Goal: Task Accomplishment & Management: Use online tool/utility

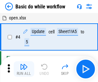
click at [24, 69] on img "button" at bounding box center [24, 66] width 8 height 8
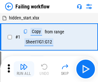
click at [24, 69] on img "button" at bounding box center [24, 66] width 8 height 8
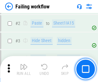
scroll to position [137, 0]
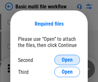
click at [67, 60] on span "Open" at bounding box center [67, 59] width 11 height 5
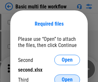
click at [67, 77] on span "Open" at bounding box center [67, 79] width 11 height 5
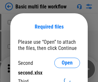
scroll to position [3, 0]
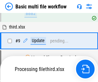
scroll to position [224, 0]
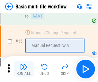
click at [24, 69] on img "button" at bounding box center [24, 66] width 8 height 8
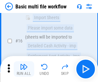
click at [24, 69] on img "button" at bounding box center [24, 66] width 8 height 8
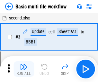
click at [24, 69] on img "button" at bounding box center [24, 66] width 8 height 8
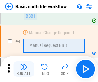
click at [24, 69] on img "button" at bounding box center [24, 66] width 8 height 8
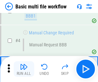
click at [24, 69] on img "button" at bounding box center [24, 66] width 8 height 8
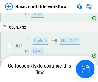
scroll to position [383, 0]
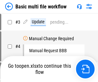
scroll to position [26, 0]
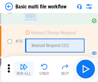
click at [24, 69] on img "button" at bounding box center [24, 66] width 8 height 8
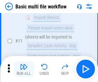
click at [24, 69] on img "button" at bounding box center [24, 66] width 8 height 8
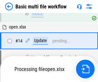
scroll to position [337, 0]
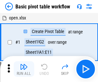
click at [24, 69] on img "button" at bounding box center [24, 66] width 8 height 8
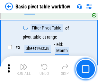
scroll to position [154, 0]
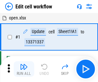
click at [24, 69] on img "button" at bounding box center [24, 66] width 8 height 8
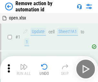
scroll to position [24, 0]
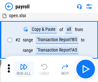
click at [24, 69] on img "button" at bounding box center [24, 66] width 8 height 8
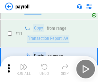
scroll to position [47, 0]
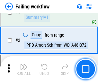
scroll to position [104, 0]
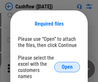
click at [67, 64] on span "Open" at bounding box center [67, 66] width 11 height 5
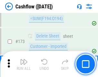
scroll to position [682, 0]
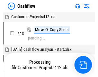
scroll to position [7, 0]
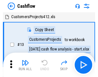
scroll to position [7, 0]
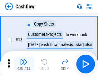
click at [24, 64] on img "button" at bounding box center [24, 62] width 8 height 8
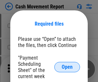
click at [67, 67] on span "Open" at bounding box center [67, 66] width 11 height 5
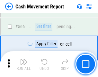
scroll to position [2953, 0]
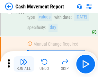
click at [24, 64] on img "button" at bounding box center [24, 62] width 8 height 8
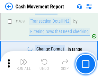
scroll to position [3580, 0]
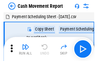
scroll to position [12, 0]
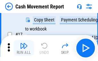
click at [24, 48] on img "button" at bounding box center [24, 46] width 8 height 8
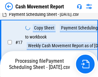
scroll to position [134, 0]
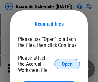
click at [67, 63] on span "Open" at bounding box center [67, 63] width 11 height 5
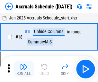
click at [24, 69] on img "button" at bounding box center [24, 66] width 8 height 8
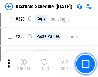
scroll to position [1198, 0]
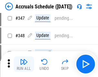
click at [24, 64] on img "button" at bounding box center [24, 62] width 8 height 8
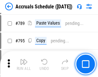
scroll to position [2706, 0]
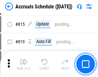
click at [24, 64] on img "button" at bounding box center [24, 62] width 8 height 8
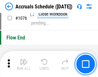
scroll to position [3859, 0]
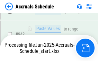
scroll to position [3406, 0]
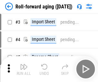
click at [24, 64] on img "button" at bounding box center [24, 66] width 8 height 8
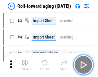
scroll to position [1, 0]
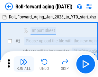
click at [24, 64] on img "button" at bounding box center [24, 62] width 8 height 8
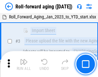
scroll to position [42, 0]
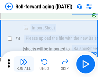
click at [24, 64] on img "button" at bounding box center [24, 62] width 8 height 8
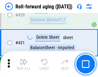
scroll to position [2234, 0]
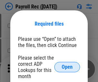
click at [67, 67] on span "Open" at bounding box center [67, 66] width 11 height 5
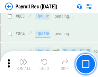
scroll to position [4093, 0]
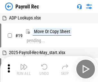
click at [24, 69] on img "button" at bounding box center [24, 66] width 8 height 8
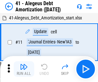
click at [24, 69] on img "button" at bounding box center [24, 66] width 8 height 8
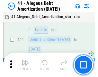
scroll to position [80, 0]
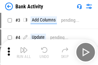
click at [24, 53] on img "button" at bounding box center [24, 50] width 8 height 8
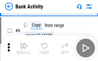
scroll to position [34, 0]
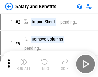
click at [24, 64] on img "button" at bounding box center [24, 62] width 8 height 8
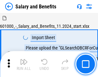
scroll to position [9, 0]
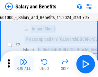
click at [24, 64] on img "button" at bounding box center [24, 62] width 8 height 8
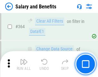
scroll to position [3034, 0]
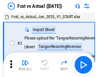
scroll to position [8, 0]
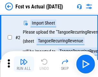
click at [24, 64] on img "button" at bounding box center [24, 62] width 8 height 8
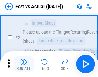
click at [24, 64] on img "button" at bounding box center [24, 62] width 8 height 8
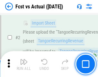
scroll to position [60, 0]
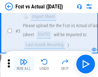
click at [24, 64] on img "button" at bounding box center [24, 62] width 8 height 8
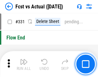
scroll to position [3084, 0]
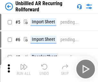
click at [24, 64] on img "button" at bounding box center [24, 66] width 8 height 8
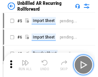
scroll to position [14, 0]
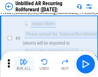
click at [24, 64] on img "button" at bounding box center [24, 62] width 8 height 8
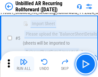
scroll to position [61, 0]
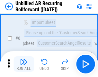
click at [24, 64] on img "button" at bounding box center [24, 62] width 8 height 8
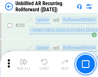
scroll to position [2188, 0]
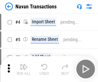
click at [24, 64] on img "button" at bounding box center [24, 66] width 8 height 8
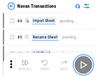
scroll to position [10, 0]
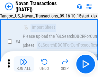
click at [24, 64] on img "button" at bounding box center [24, 62] width 8 height 8
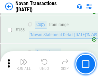
scroll to position [2089, 0]
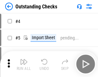
click at [24, 64] on img "button" at bounding box center [24, 62] width 8 height 8
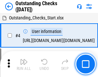
scroll to position [27, 0]
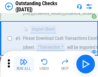
click at [24, 64] on img "button" at bounding box center [24, 62] width 8 height 8
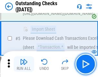
scroll to position [67, 0]
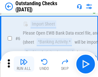
click at [24, 64] on img "button" at bounding box center [24, 62] width 8 height 8
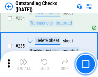
scroll to position [1956, 0]
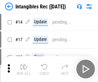
click at [24, 69] on img "button" at bounding box center [24, 66] width 8 height 8
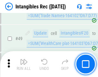
scroll to position [251, 0]
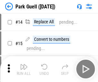
click at [24, 64] on img "button" at bounding box center [24, 66] width 8 height 8
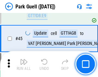
scroll to position [806, 0]
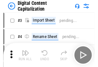
scroll to position [19, 0]
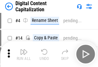
click at [24, 54] on img "button" at bounding box center [24, 52] width 8 height 8
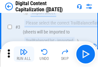
click at [24, 54] on img "button" at bounding box center [24, 52] width 8 height 8
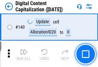
scroll to position [683, 0]
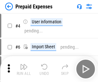
click at [24, 64] on img "button" at bounding box center [24, 66] width 8 height 8
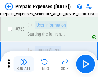
click at [24, 64] on img "button" at bounding box center [24, 62] width 8 height 8
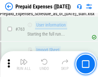
scroll to position [1824, 0]
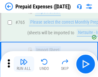
click at [24, 64] on img "button" at bounding box center [24, 62] width 8 height 8
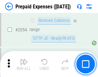
scroll to position [6735, 0]
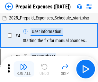
click at [24, 69] on img "button" at bounding box center [24, 66] width 8 height 8
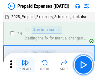
scroll to position [28, 0]
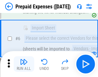
click at [24, 64] on img "button" at bounding box center [24, 62] width 8 height 8
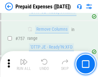
scroll to position [2296, 0]
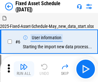
click at [24, 69] on img "button" at bounding box center [24, 66] width 8 height 8
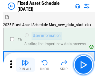
scroll to position [35, 0]
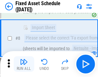
click at [24, 64] on img "button" at bounding box center [24, 62] width 8 height 8
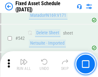
scroll to position [2297, 0]
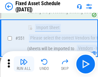
click at [24, 64] on img "button" at bounding box center [24, 62] width 8 height 8
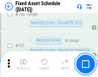
scroll to position [3141, 0]
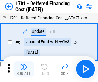
click at [24, 69] on img "button" at bounding box center [24, 66] width 8 height 8
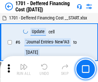
scroll to position [77, 0]
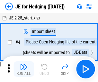
click at [24, 64] on img "button" at bounding box center [24, 66] width 8 height 8
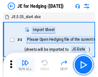
scroll to position [1, 0]
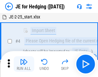
click at [24, 64] on img "button" at bounding box center [24, 62] width 8 height 8
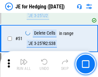
scroll to position [417, 0]
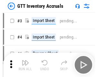
scroll to position [1, 0]
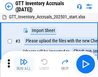
click at [24, 64] on img "button" at bounding box center [24, 62] width 8 height 8
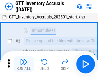
click at [24, 64] on img "button" at bounding box center [24, 62] width 8 height 8
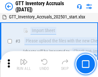
scroll to position [42, 0]
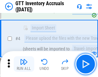
click at [24, 64] on img "button" at bounding box center [24, 62] width 8 height 8
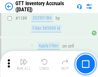
scroll to position [5261, 0]
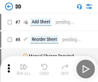
click at [24, 69] on img "button" at bounding box center [24, 66] width 8 height 8
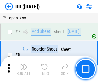
scroll to position [62, 0]
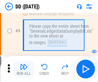
click at [24, 69] on img "button" at bounding box center [24, 66] width 8 height 8
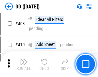
scroll to position [2883, 0]
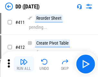
click at [24, 64] on img "button" at bounding box center [24, 62] width 8 height 8
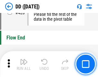
scroll to position [3084, 0]
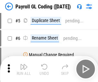
click at [24, 69] on img "button" at bounding box center [24, 66] width 8 height 8
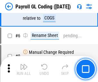
scroll to position [77, 0]
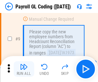
click at [24, 69] on img "button" at bounding box center [24, 66] width 8 height 8
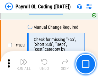
scroll to position [1512, 0]
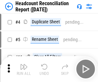
click at [24, 69] on img "button" at bounding box center [24, 66] width 8 height 8
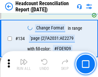
scroll to position [774, 0]
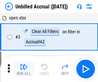
click at [24, 69] on img "button" at bounding box center [24, 66] width 8 height 8
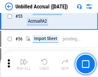
scroll to position [673, 0]
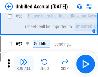
click at [24, 64] on img "button" at bounding box center [24, 62] width 8 height 8
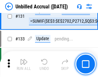
scroll to position [1919, 0]
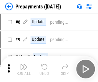
click at [24, 69] on img "button" at bounding box center [24, 66] width 8 height 8
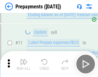
scroll to position [40, 0]
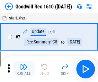
click at [24, 69] on img "button" at bounding box center [24, 66] width 8 height 8
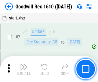
scroll to position [110, 0]
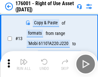
scroll to position [42, 0]
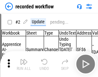
click at [24, 64] on img "button" at bounding box center [24, 62] width 8 height 8
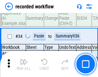
scroll to position [2014, 0]
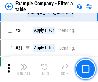
scroll to position [590, 0]
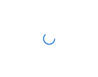
scroll to position [10, 0]
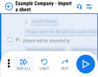
click at [24, 64] on img "button" at bounding box center [24, 62] width 8 height 8
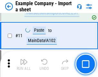
scroll to position [142, 0]
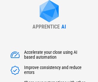
scroll to position [92, 0]
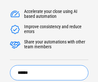
type input "******"
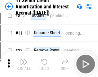
click at [24, 64] on img "button" at bounding box center [24, 62] width 8 height 8
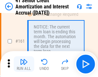
click at [24, 64] on img "button" at bounding box center [24, 62] width 8 height 8
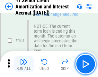
scroll to position [689, 0]
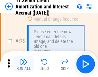
click at [24, 64] on img "button" at bounding box center [24, 62] width 8 height 8
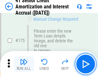
scroll to position [754, 0]
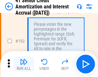
click at [24, 64] on img "button" at bounding box center [24, 62] width 8 height 8
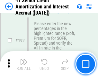
scroll to position [822, 0]
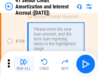
click at [24, 64] on img "button" at bounding box center [24, 62] width 8 height 8
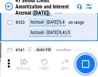
scroll to position [1646, 0]
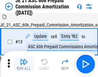
click at [24, 64] on img "button" at bounding box center [24, 62] width 8 height 8
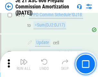
scroll to position [1203, 0]
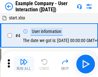
click at [24, 64] on img "button" at bounding box center [24, 62] width 8 height 8
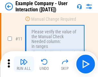
click at [24, 64] on img "button" at bounding box center [24, 62] width 8 height 8
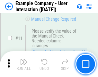
scroll to position [139, 0]
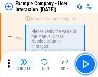
click at [24, 64] on img "button" at bounding box center [24, 62] width 8 height 8
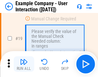
click at [24, 64] on img "button" at bounding box center [24, 62] width 8 height 8
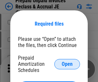
click at [67, 63] on span "Open" at bounding box center [67, 63] width 11 height 5
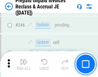
scroll to position [870, 0]
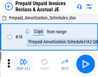
click at [24, 64] on img "button" at bounding box center [24, 62] width 8 height 8
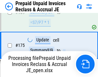
scroll to position [870, 0]
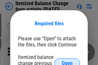
click at [67, 61] on span "Open" at bounding box center [67, 63] width 11 height 5
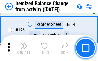
scroll to position [1240, 0]
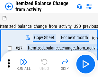
scroll to position [10, 0]
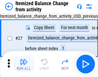
click at [24, 64] on img "button" at bounding box center [24, 62] width 8 height 8
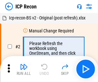
scroll to position [3, 0]
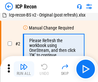
click at [24, 69] on img "button" at bounding box center [24, 66] width 8 height 8
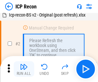
click at [24, 69] on img "button" at bounding box center [24, 66] width 8 height 8
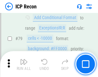
scroll to position [631, 0]
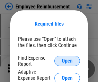
click at [67, 61] on span "Open" at bounding box center [67, 60] width 11 height 5
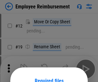
scroll to position [57, 0]
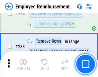
scroll to position [1751, 0]
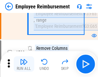
click at [24, 64] on img "button" at bounding box center [24, 62] width 8 height 8
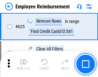
scroll to position [3857, 0]
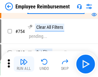
click at [24, 64] on img "button" at bounding box center [24, 62] width 8 height 8
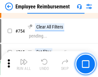
click at [24, 64] on img "button" at bounding box center [24, 62] width 8 height 8
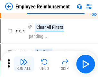
click at [24, 64] on img "button" at bounding box center [24, 62] width 8 height 8
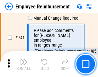
scroll to position [4520, 0]
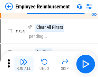
click at [24, 64] on img "button" at bounding box center [24, 62] width 8 height 8
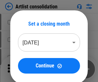
click at [24, 69] on img "button" at bounding box center [24, 66] width 8 height 8
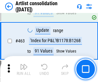
scroll to position [2821, 0]
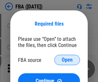
click at [67, 60] on span "Open" at bounding box center [67, 59] width 11 height 5
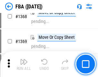
scroll to position [6919, 0]
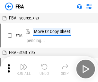
scroll to position [6, 0]
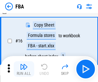
click at [24, 69] on img "button" at bounding box center [24, 66] width 8 height 8
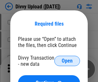
click at [67, 61] on span "Open" at bounding box center [67, 60] width 11 height 5
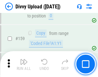
scroll to position [667, 0]
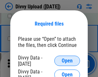
click at [67, 61] on span "Open" at bounding box center [67, 60] width 11 height 5
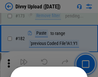
scroll to position [723, 0]
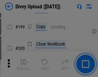
scroll to position [937, 0]
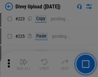
scroll to position [1286, 0]
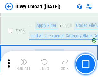
scroll to position [4407, 0]
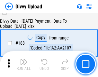
scroll to position [758, 0]
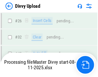
scroll to position [667, 0]
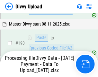
scroll to position [863, 0]
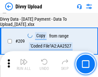
scroll to position [1185, 0]
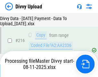
scroll to position [1327, 0]
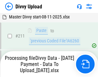
scroll to position [1289, 0]
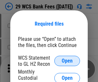
click at [67, 61] on span "Open" at bounding box center [67, 60] width 11 height 5
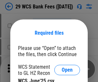
scroll to position [9, 0]
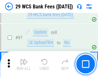
scroll to position [628, 0]
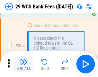
click at [24, 64] on img "button" at bounding box center [24, 62] width 8 height 8
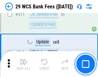
scroll to position [3242, 0]
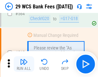
click at [24, 64] on img "button" at bounding box center [24, 62] width 8 height 8
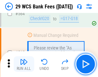
scroll to position [3484, 0]
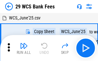
scroll to position [12, 0]
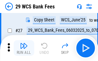
click at [24, 48] on img "button" at bounding box center [24, 46] width 8 height 8
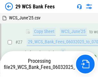
scroll to position [129, 0]
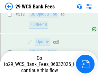
scroll to position [3440, 0]
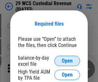
click at [67, 61] on span "Open" at bounding box center [67, 60] width 11 height 5
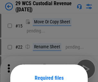
scroll to position [54, 0]
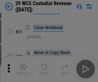
scroll to position [138, 0]
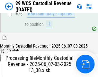
scroll to position [673, 0]
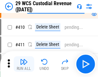
click at [24, 64] on img "button" at bounding box center [24, 62] width 8 height 8
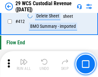
scroll to position [3077, 0]
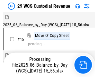
scroll to position [15, 0]
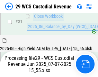
scroll to position [331, 0]
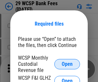
click at [67, 63] on span "Open" at bounding box center [67, 63] width 11 height 5
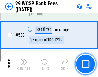
scroll to position [2475, 0]
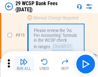
click at [24, 64] on img "button" at bounding box center [24, 62] width 8 height 8
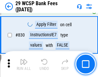
scroll to position [4088, 0]
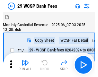
scroll to position [15, 0]
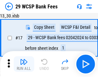
click at [24, 64] on img "button" at bounding box center [24, 62] width 8 height 8
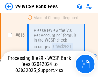
scroll to position [3929, 0]
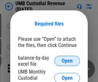
click at [67, 61] on span "Open" at bounding box center [67, 60] width 11 height 5
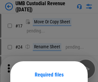
scroll to position [51, 0]
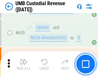
scroll to position [3372, 0]
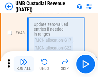
click at [24, 64] on img "button" at bounding box center [24, 62] width 8 height 8
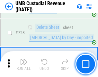
scroll to position [3974, 0]
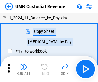
scroll to position [5, 0]
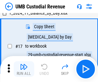
click at [24, 69] on img "button" at bounding box center [24, 66] width 8 height 8
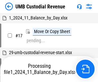
scroll to position [5, 0]
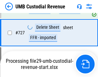
scroll to position [3932, 0]
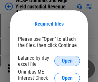
click at [67, 61] on span "Open" at bounding box center [67, 60] width 11 height 5
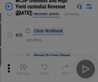
scroll to position [147, 0]
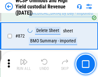
scroll to position [5453, 0]
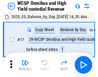
scroll to position [4, 0]
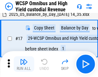
click at [24, 64] on img "button" at bounding box center [24, 62] width 8 height 8
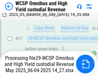
scroll to position [134, 0]
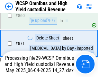
scroll to position [5438, 0]
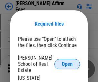
click at [67, 61] on span "Open" at bounding box center [67, 63] width 11 height 5
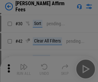
scroll to position [131, 0]
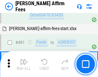
scroll to position [1752, 0]
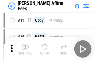
scroll to position [6, 0]
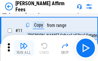
click at [24, 48] on img "button" at bounding box center [24, 46] width 8 height 8
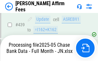
scroll to position [1667, 0]
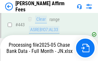
scroll to position [1690, 0]
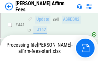
scroll to position [1690, 0]
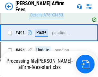
scroll to position [1752, 0]
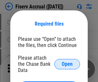
click at [67, 61] on span "Open" at bounding box center [67, 63] width 11 height 5
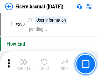
scroll to position [2041, 0]
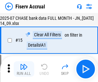
click at [24, 69] on img "button" at bounding box center [24, 66] width 8 height 8
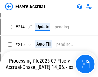
scroll to position [1918, 0]
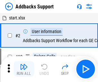
click at [24, 64] on img "button" at bounding box center [24, 66] width 8 height 8
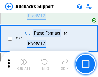
scroll to position [469, 0]
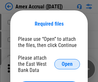
click at [67, 63] on span "Open" at bounding box center [67, 63] width 11 height 5
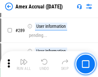
scroll to position [1764, 0]
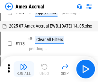
click at [24, 69] on img "button" at bounding box center [24, 66] width 8 height 8
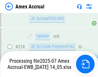
scroll to position [1960, 0]
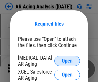
click at [67, 60] on span "Open" at bounding box center [67, 60] width 11 height 5
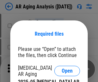
scroll to position [10, 0]
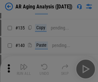
scroll to position [194, 0]
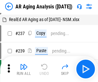
scroll to position [6, 0]
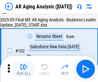
click at [24, 69] on img "button" at bounding box center [24, 66] width 8 height 8
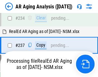
scroll to position [999, 0]
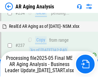
scroll to position [991, 0]
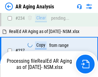
scroll to position [1018, 0]
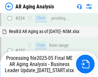
scroll to position [991, 0]
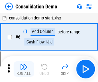
click at [24, 69] on img "button" at bounding box center [24, 66] width 8 height 8
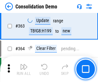
scroll to position [2159, 0]
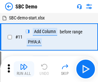
click at [24, 69] on img "button" at bounding box center [24, 66] width 8 height 8
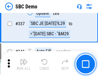
scroll to position [1695, 0]
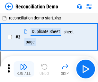
click at [24, 69] on img "button" at bounding box center [24, 66] width 8 height 8
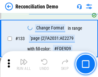
scroll to position [765, 0]
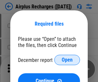
click at [67, 60] on span "Open" at bounding box center [67, 59] width 11 height 5
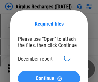
click at [49, 75] on span "Continue" at bounding box center [45, 77] width 19 height 5
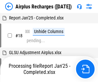
scroll to position [125, 0]
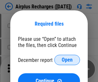
click at [67, 60] on span "Open" at bounding box center [67, 59] width 11 height 5
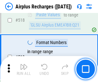
scroll to position [2772, 0]
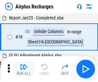
click at [24, 69] on img "button" at bounding box center [24, 66] width 8 height 8
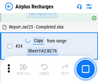
scroll to position [103, 0]
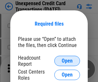
click at [67, 61] on span "Open" at bounding box center [67, 60] width 11 height 5
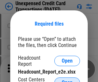
click at [67, 80] on span "Open" at bounding box center [67, 82] width 11 height 5
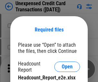
scroll to position [6, 0]
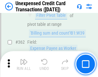
scroll to position [1657, 0]
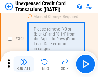
click at [24, 64] on img "button" at bounding box center [24, 62] width 8 height 8
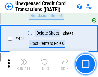
scroll to position [2197, 0]
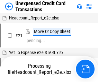
scroll to position [10, 0]
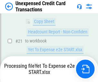
scroll to position [105, 0]
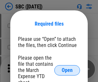
click at [67, 70] on span "Open" at bounding box center [67, 69] width 11 height 5
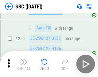
scroll to position [1259, 0]
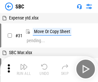
scroll to position [6, 0]
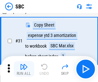
click at [24, 69] on img "button" at bounding box center [24, 66] width 8 height 8
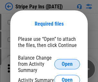
click at [67, 63] on span "Open" at bounding box center [67, 63] width 11 height 5
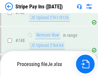
scroll to position [3340, 0]
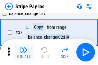
click at [24, 53] on img "button" at bounding box center [24, 50] width 8 height 8
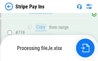
scroll to position [3326, 0]
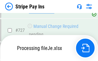
scroll to position [3326, 0]
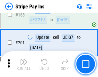
scroll to position [917, 0]
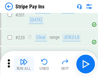
click at [24, 64] on img "button" at bounding box center [24, 62] width 8 height 8
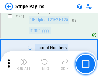
scroll to position [3318, 0]
